Goal: Use online tool/utility: Utilize a website feature to perform a specific function

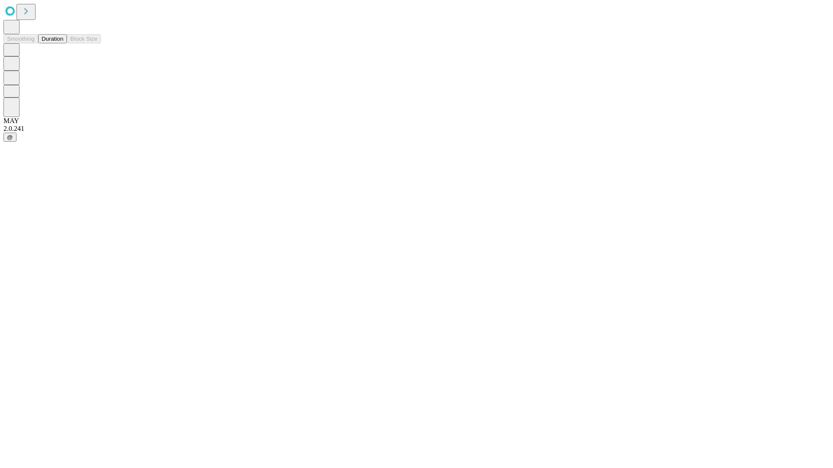
click at [63, 43] on button "Duration" at bounding box center [52, 38] width 29 height 9
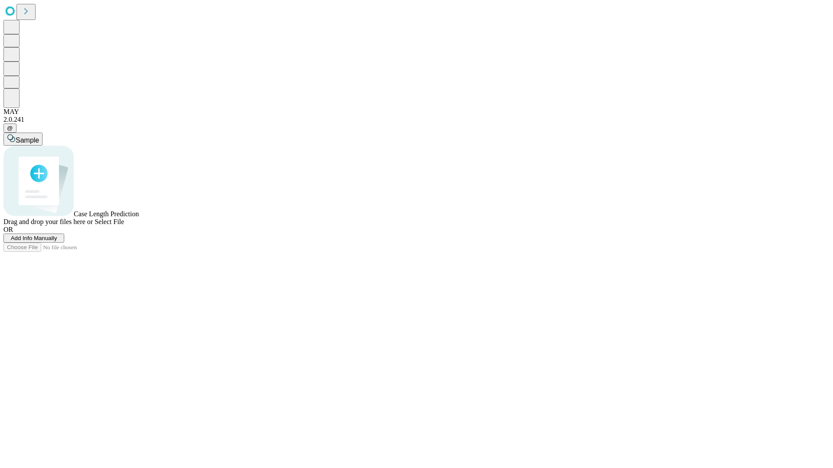
click at [124, 226] on span "Select File" at bounding box center [109, 221] width 29 height 7
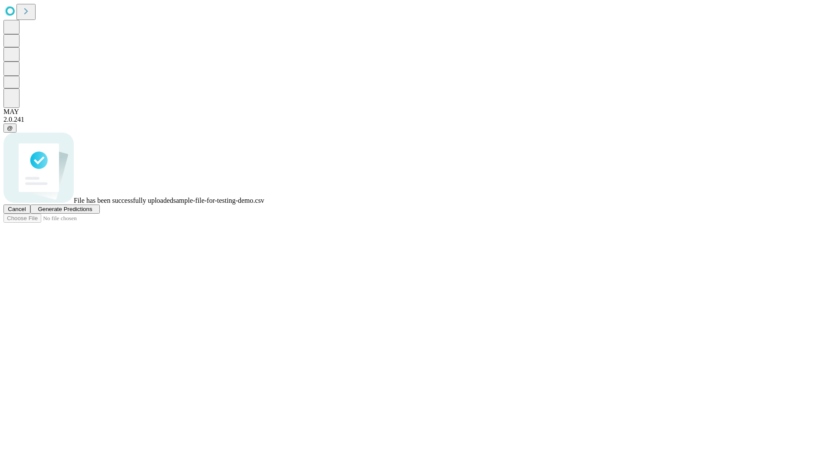
click at [92, 213] on span "Generate Predictions" at bounding box center [65, 209] width 54 height 7
